Goal: Transaction & Acquisition: Subscribe to service/newsletter

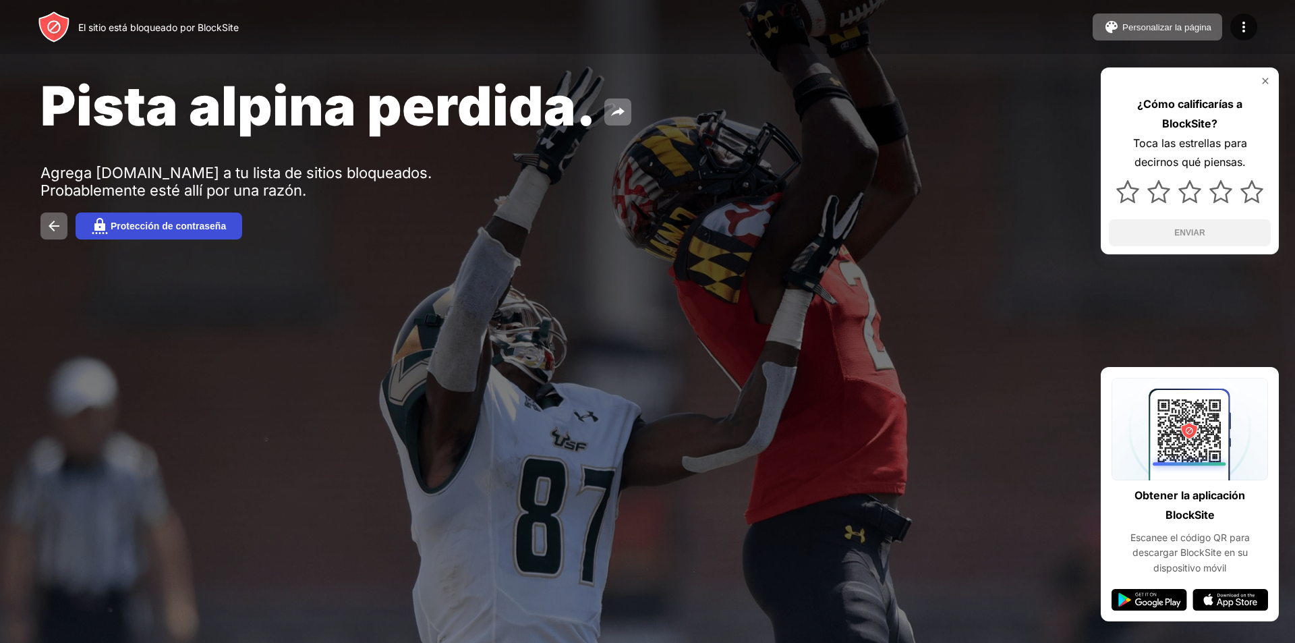
click at [152, 218] on button "Protección de contraseña" at bounding box center [159, 225] width 167 height 27
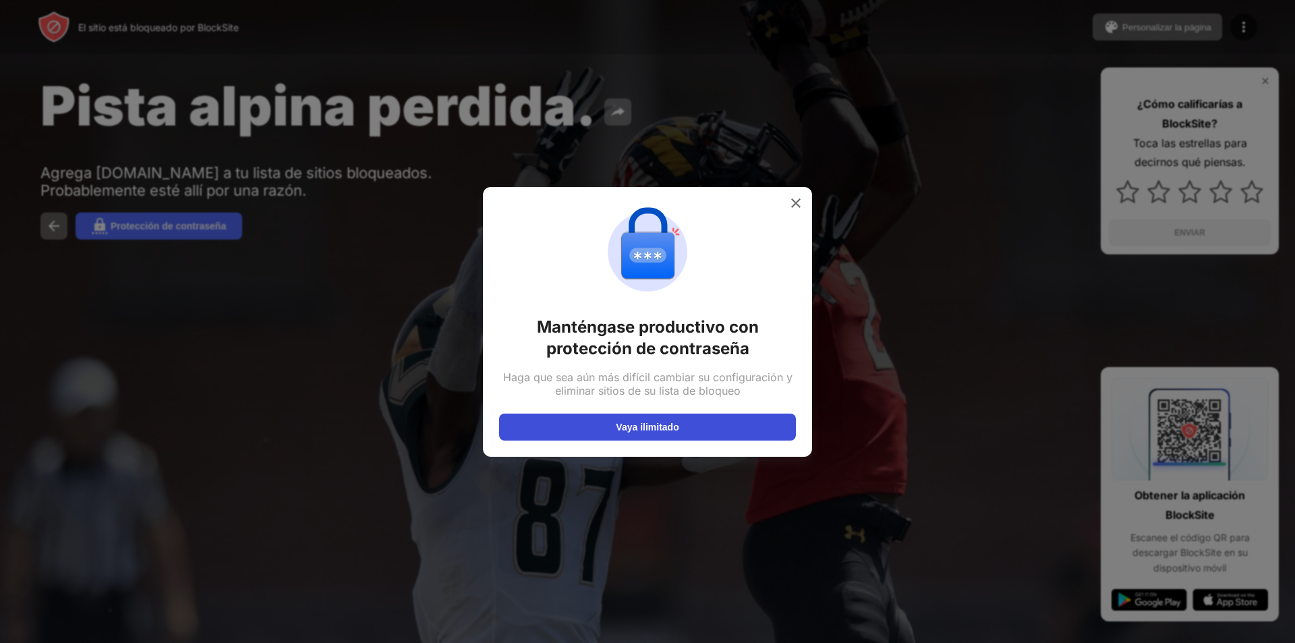
click at [684, 434] on button "Vaya ilimitado" at bounding box center [647, 426] width 297 height 27
click at [794, 197] on img at bounding box center [795, 202] width 13 height 13
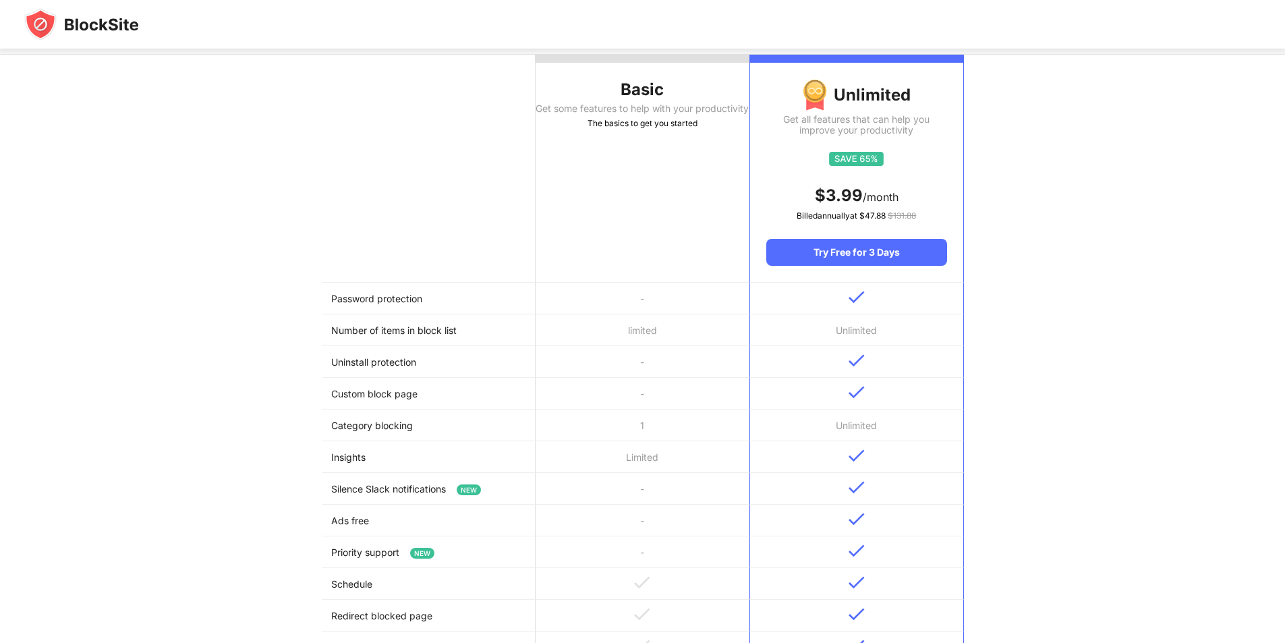
scroll to position [202, 0]
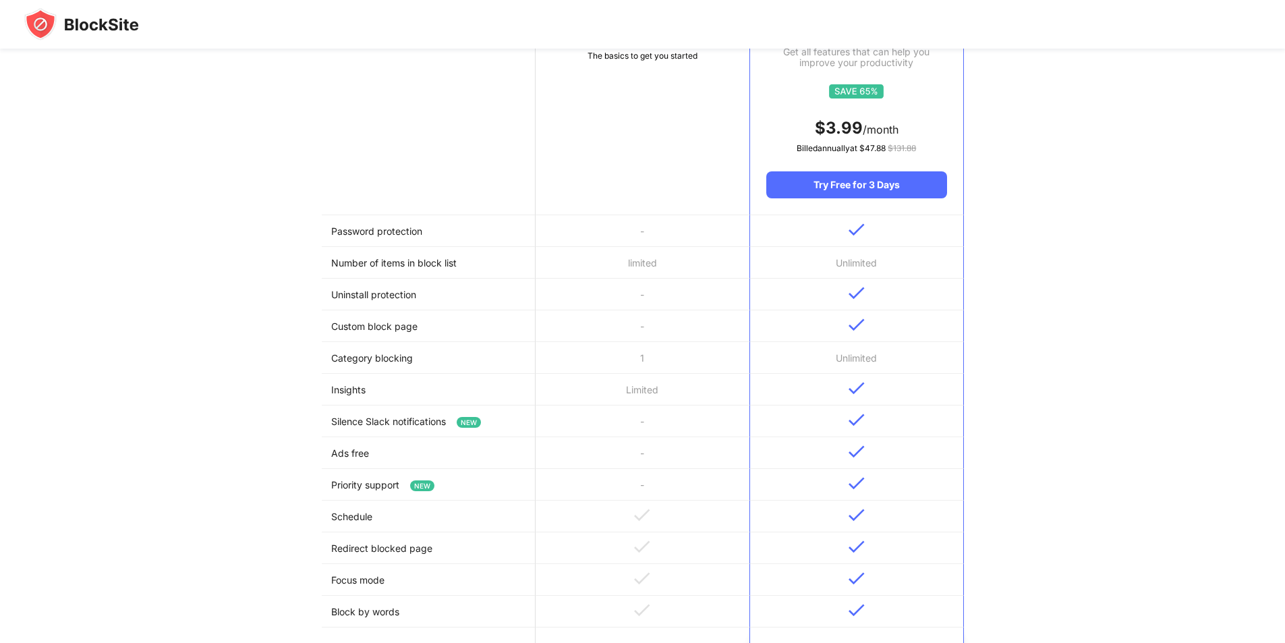
click at [843, 224] on td at bounding box center [856, 231] width 214 height 32
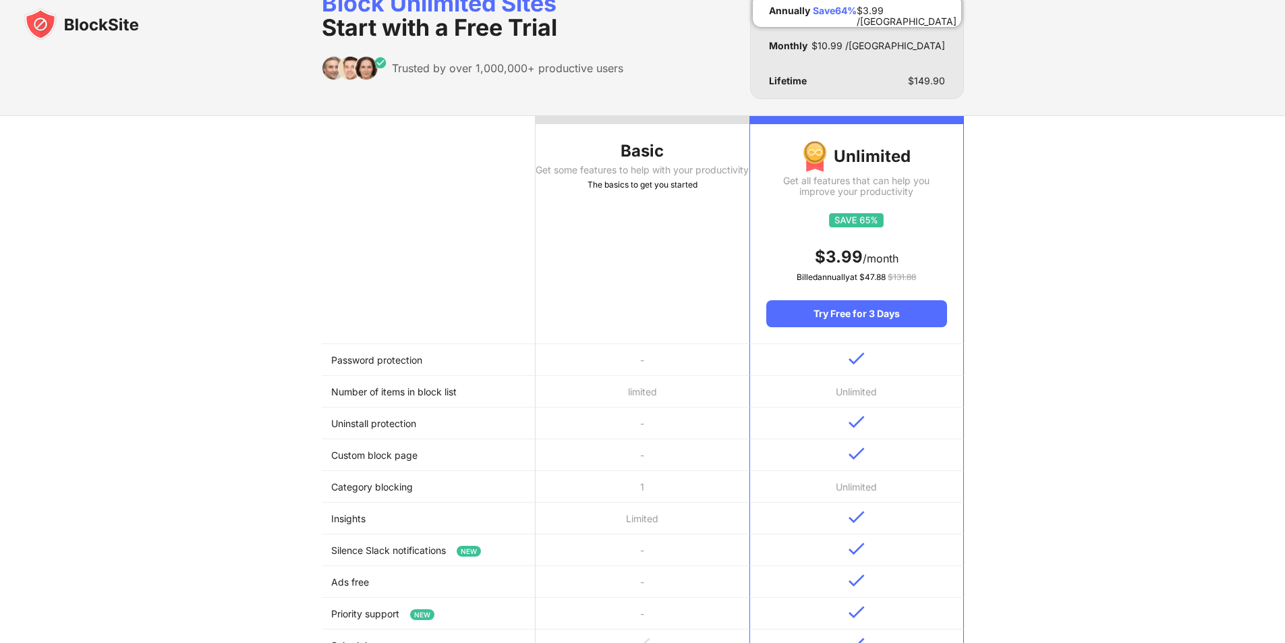
scroll to position [0, 0]
